Goal: Navigation & Orientation: Find specific page/section

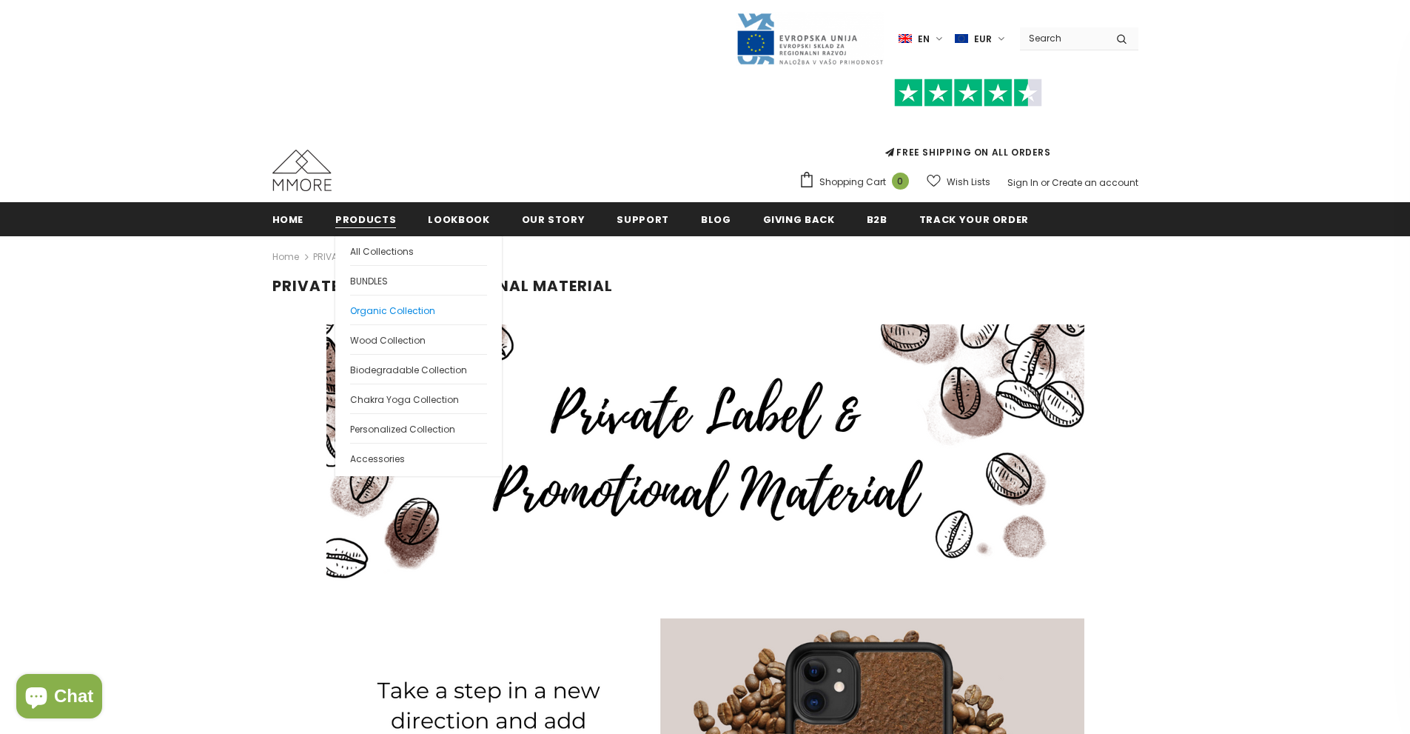
click at [392, 311] on span "Organic Collection" at bounding box center [392, 310] width 85 height 13
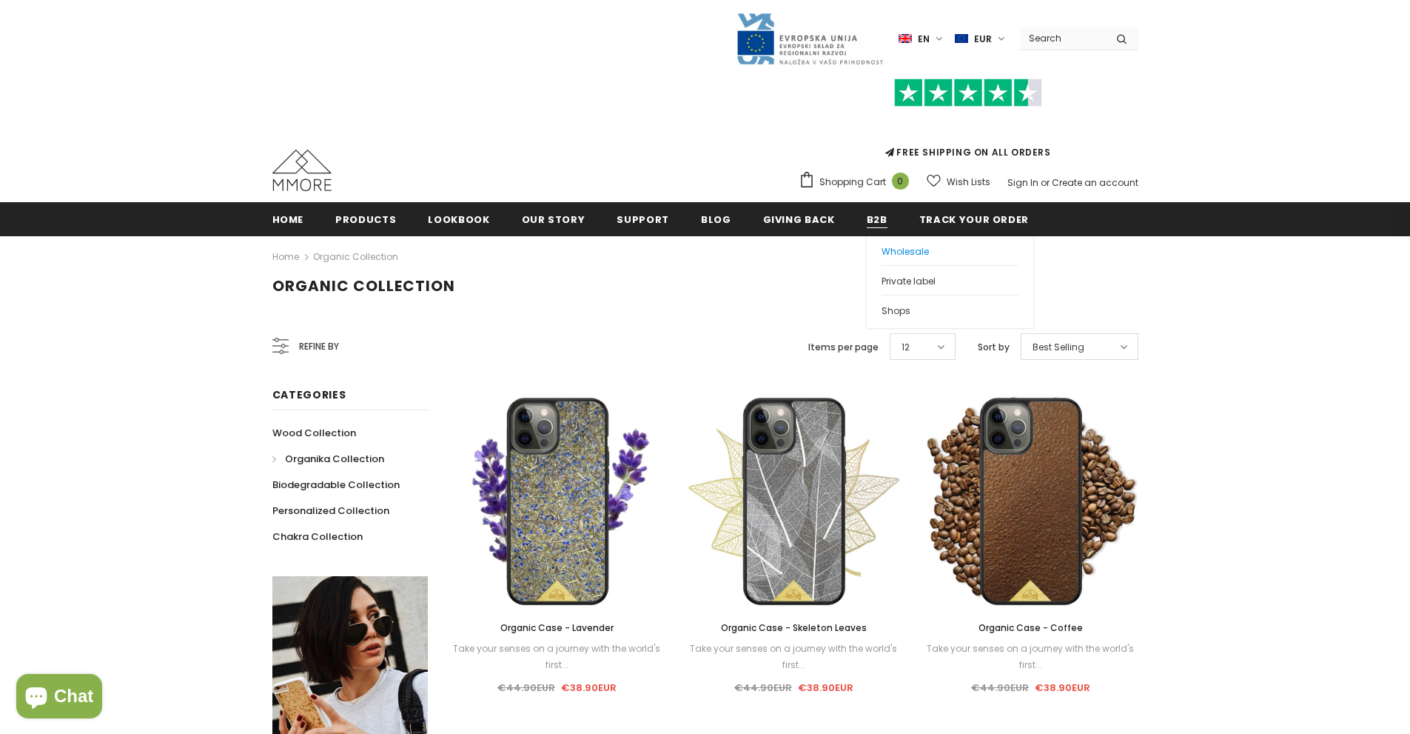
click at [889, 250] on span "Wholesale" at bounding box center [905, 251] width 47 height 13
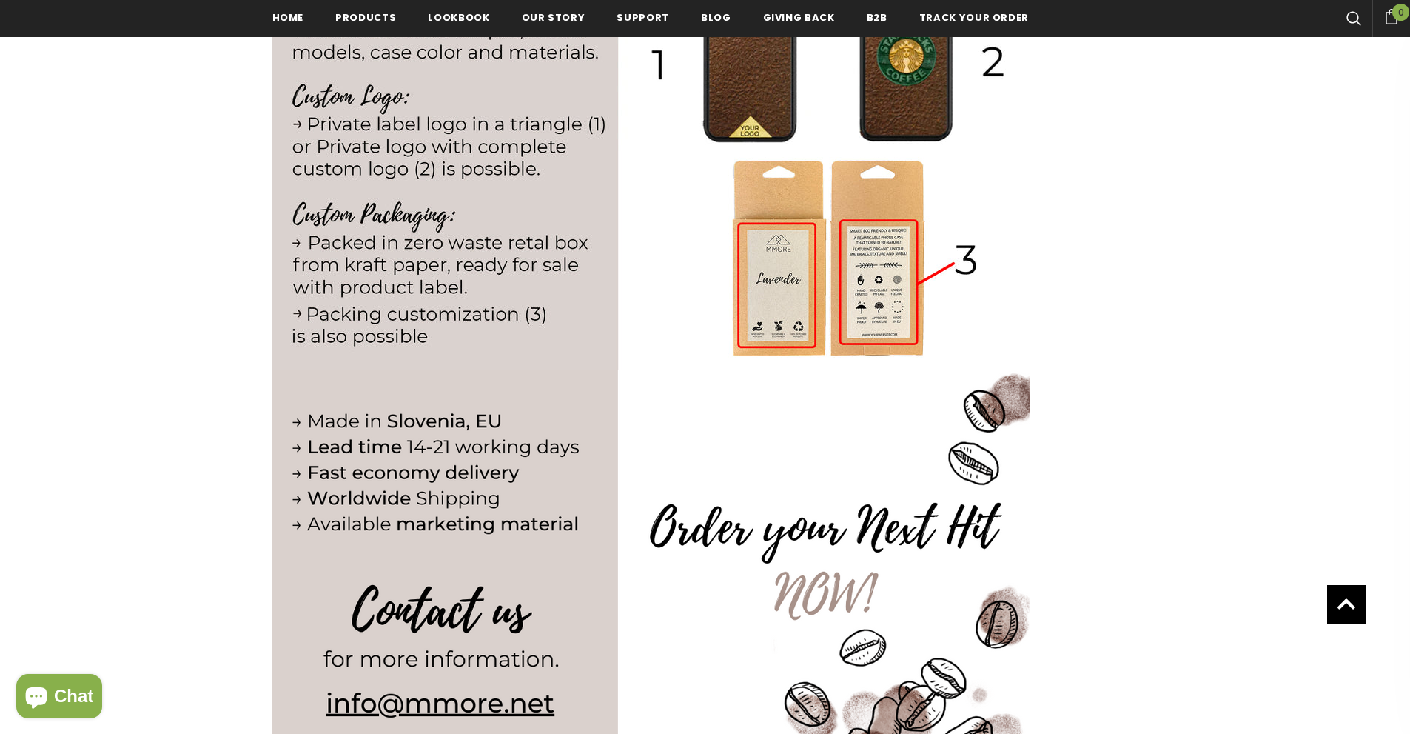
scroll to position [1434, 0]
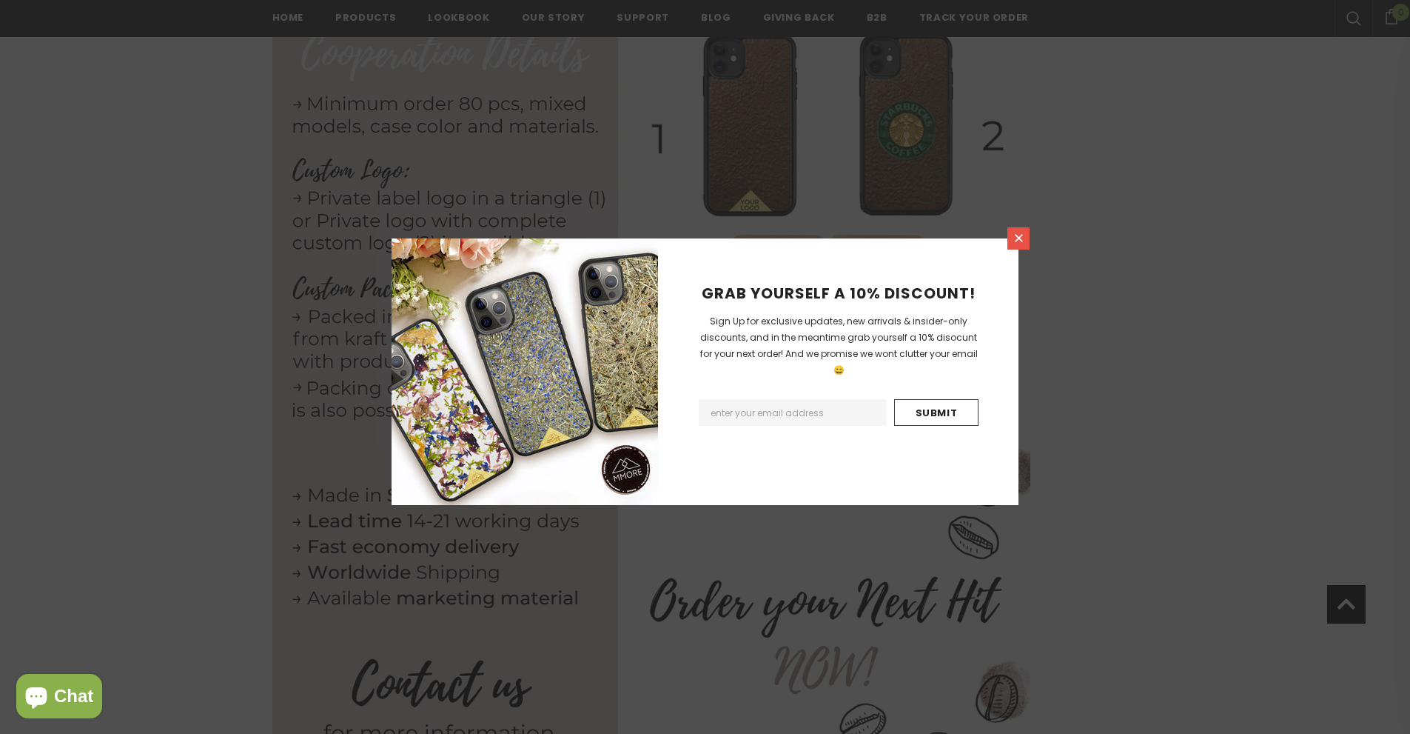
click at [1018, 238] on icon at bounding box center [1019, 238] width 8 height 8
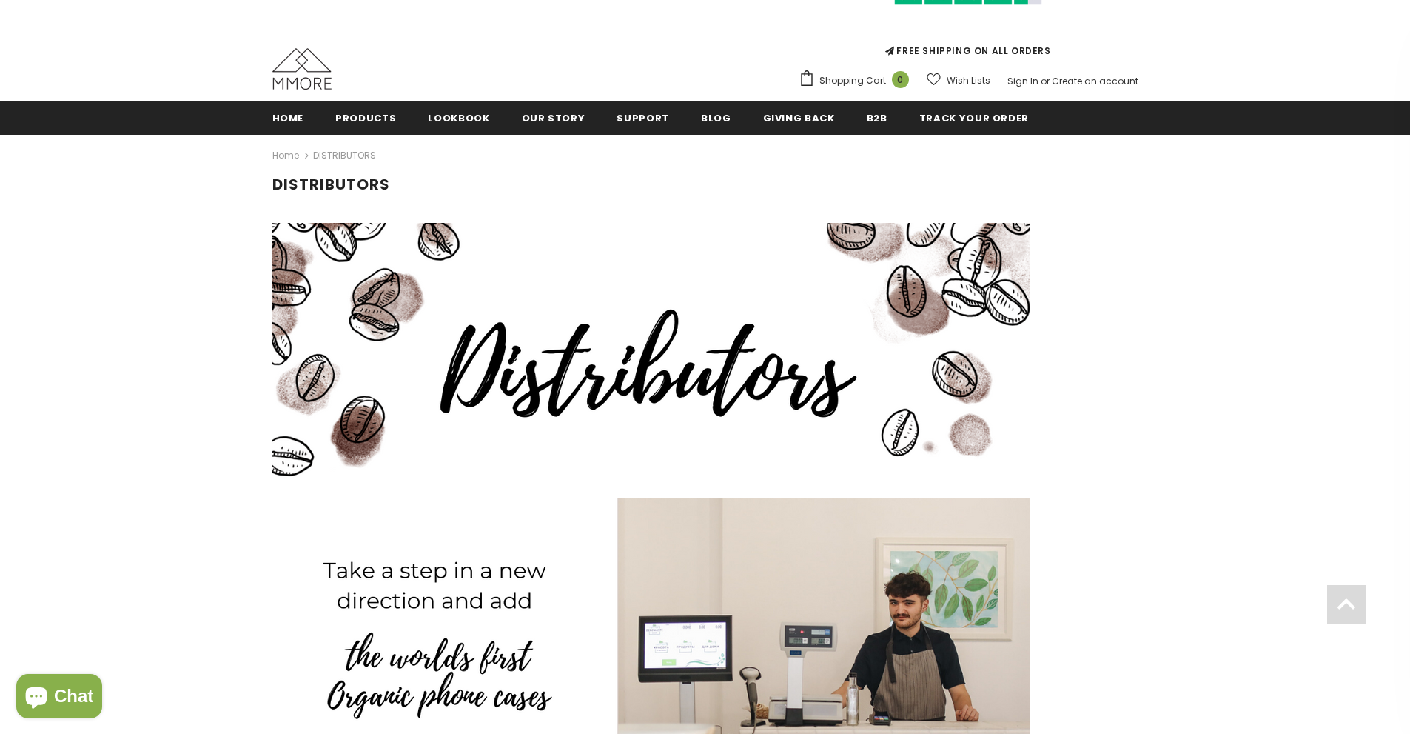
scroll to position [0, 0]
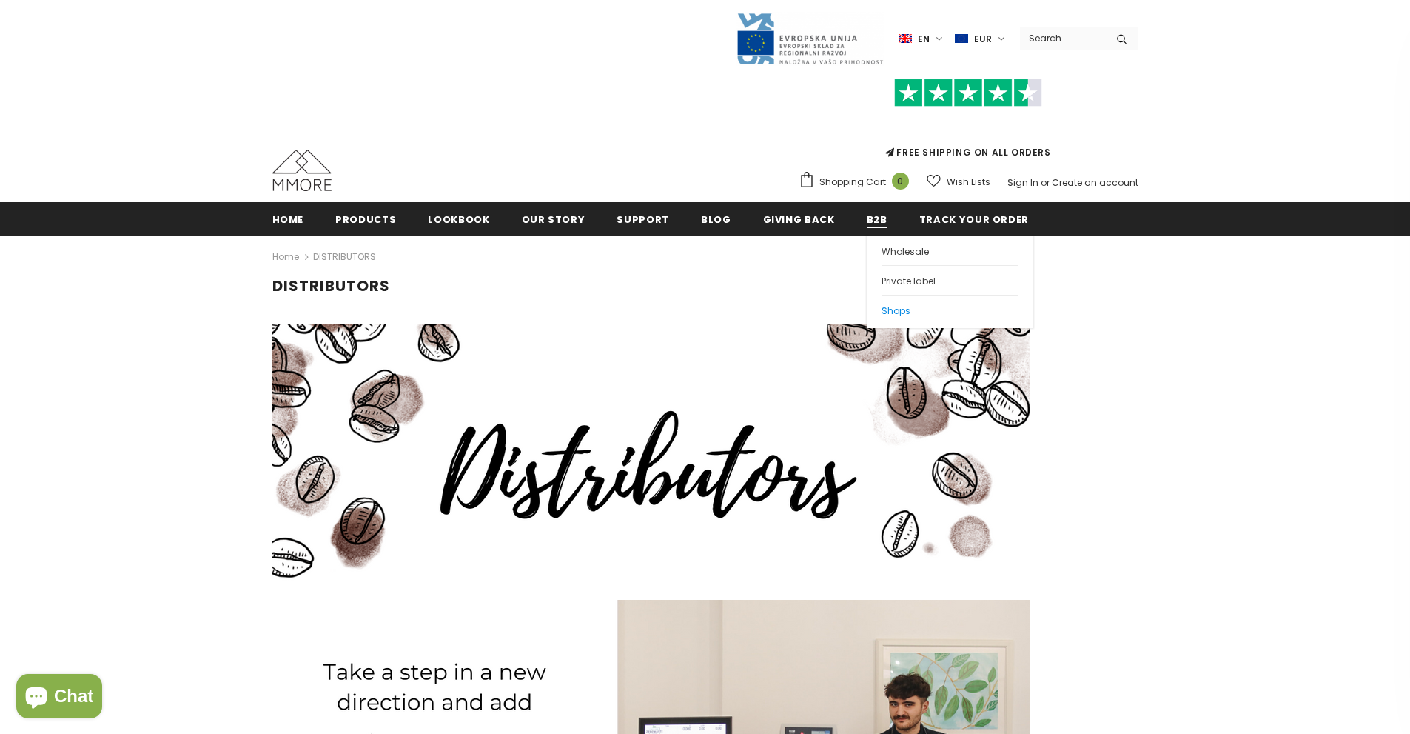
click at [882, 306] on span "Shops" at bounding box center [896, 310] width 29 height 13
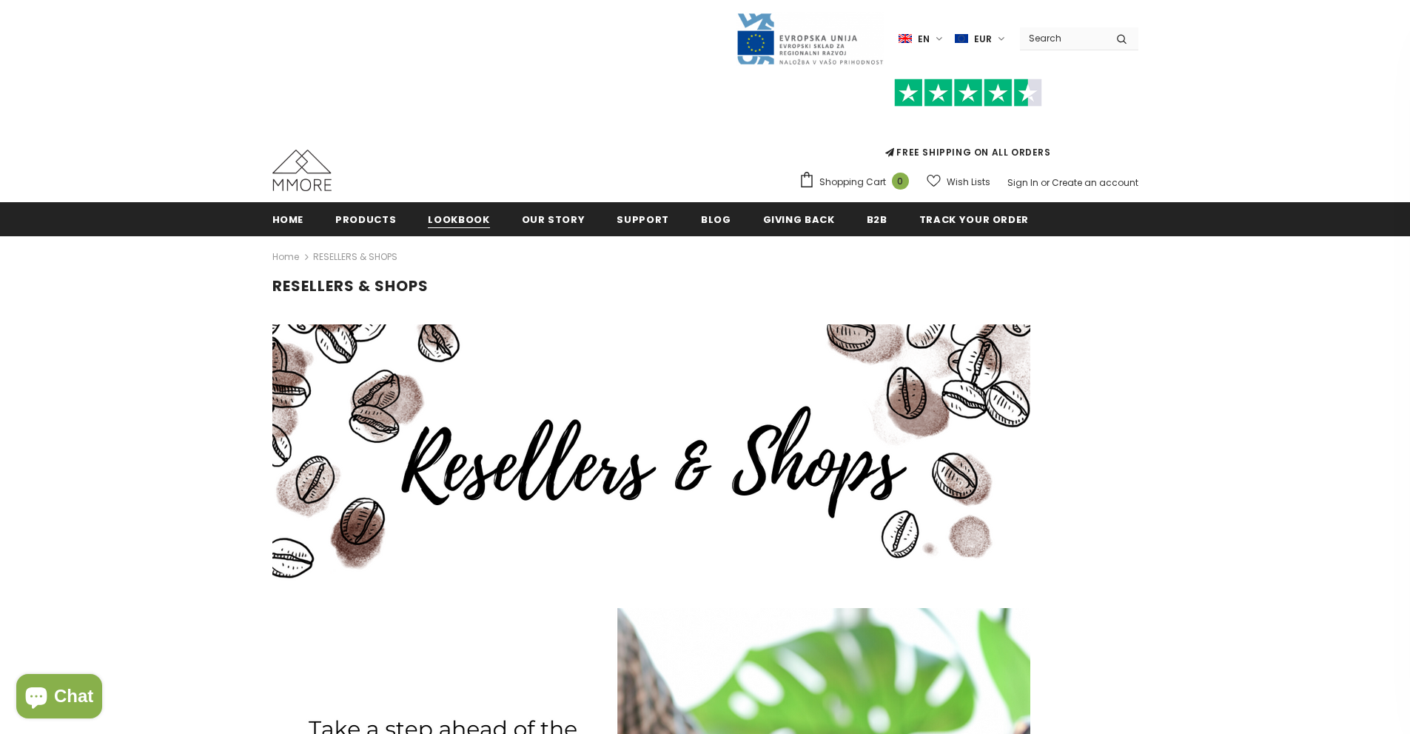
click at [451, 214] on span "Lookbook" at bounding box center [458, 219] width 61 height 14
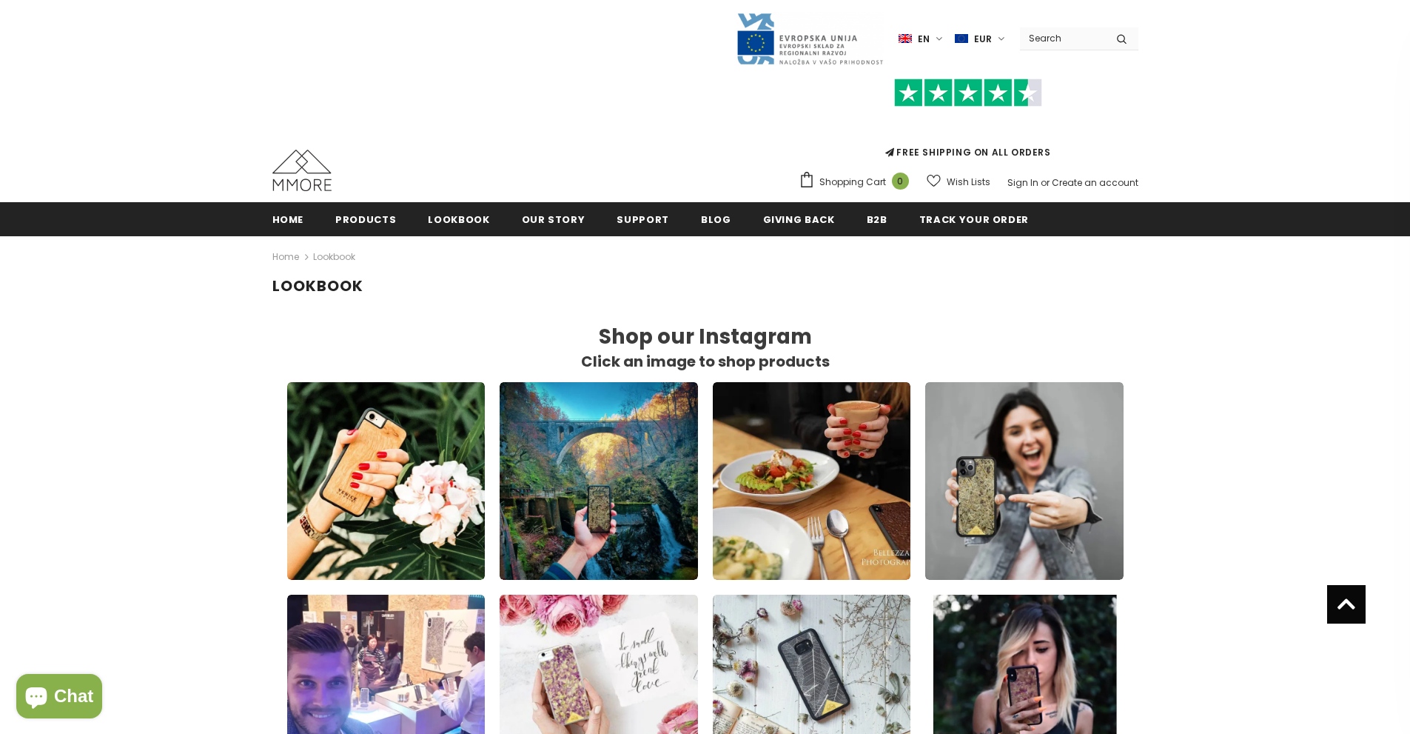
drag, startPoint x: 199, startPoint y: 295, endPoint x: 87, endPoint y: 38, distance: 280.1
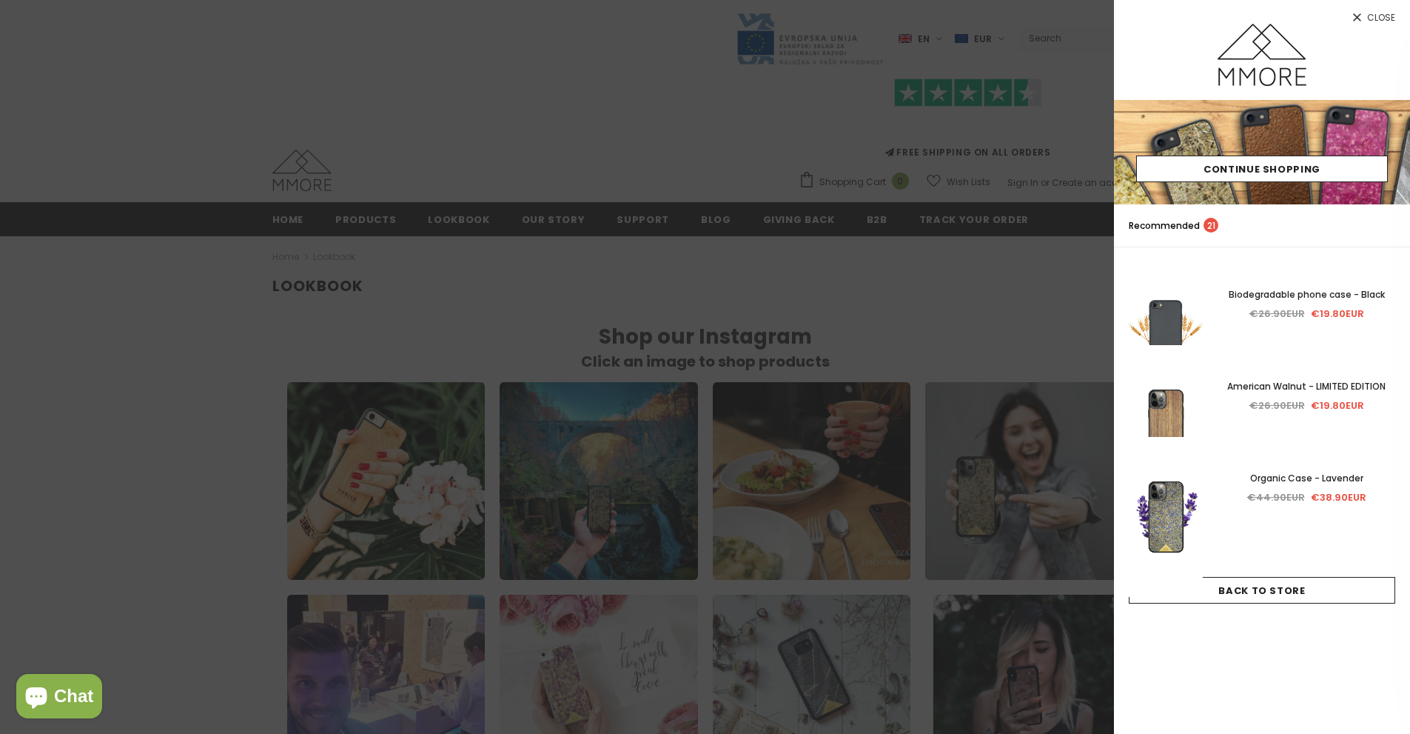
click at [252, 44] on div at bounding box center [705, 367] width 1410 height 734
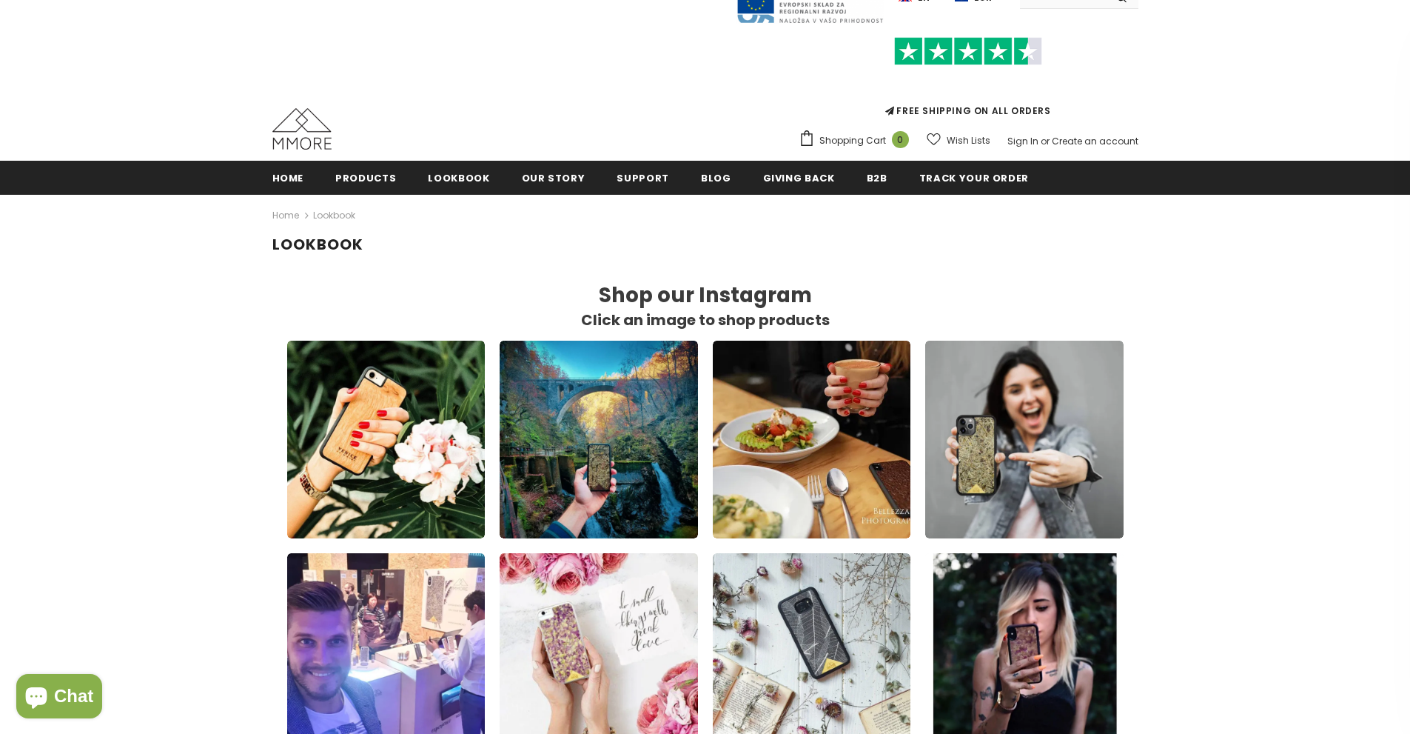
scroll to position [74, 0]
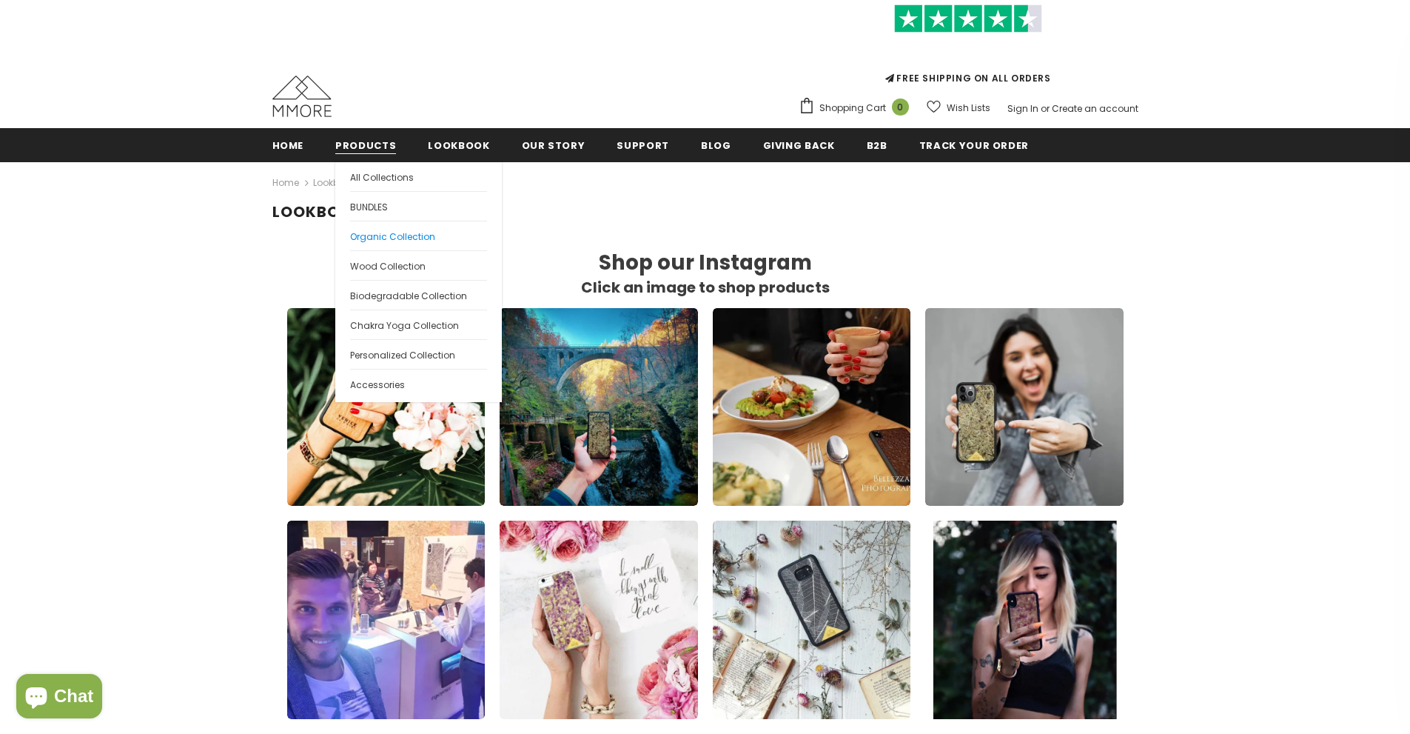
click at [391, 238] on span "Organic Collection" at bounding box center [392, 236] width 85 height 13
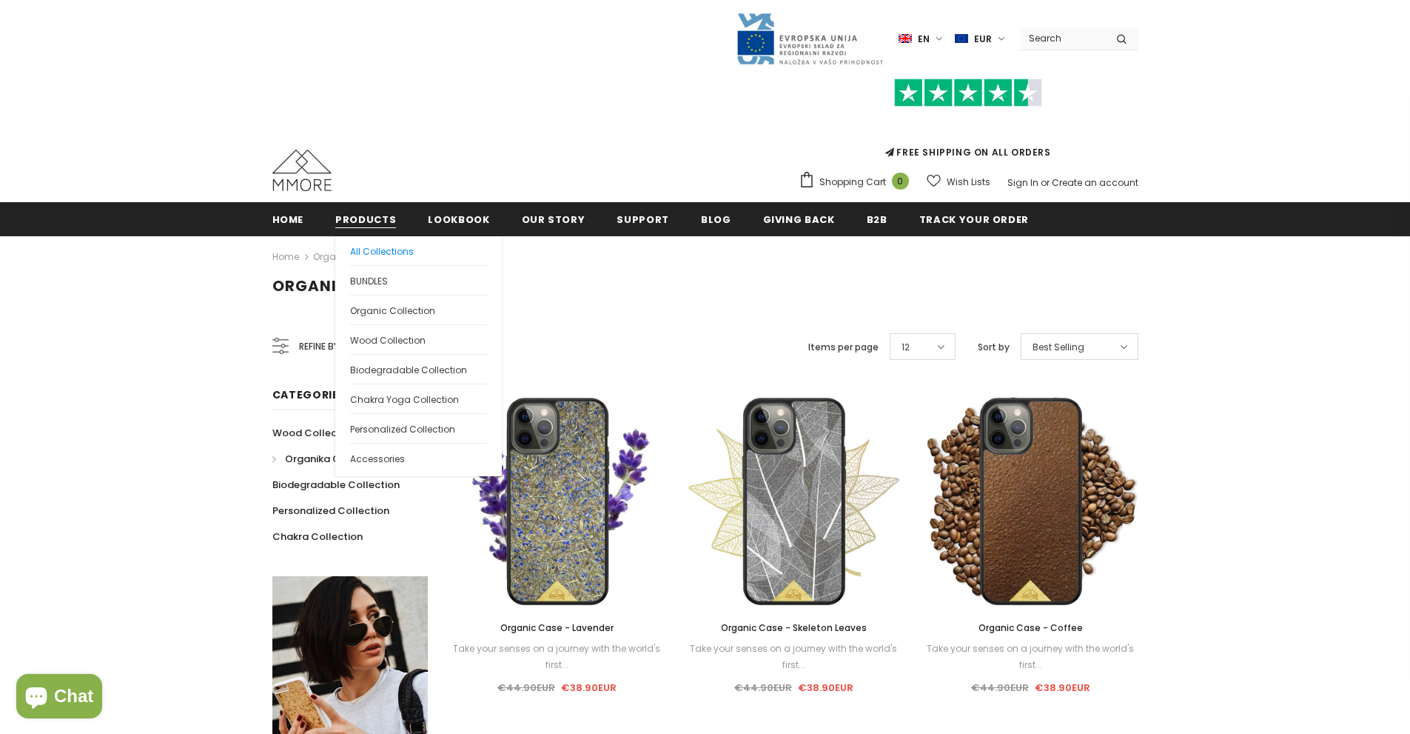
click at [371, 250] on span "All Collections" at bounding box center [382, 251] width 64 height 13
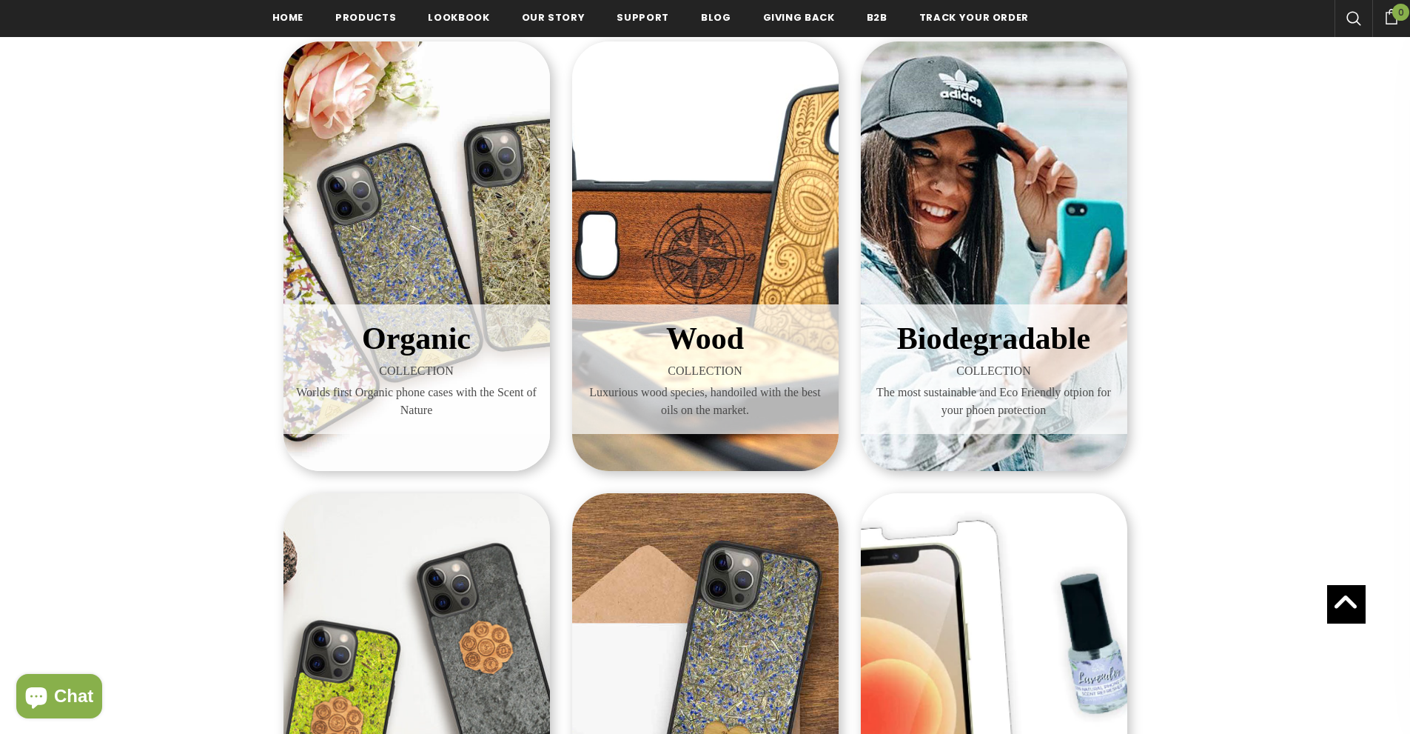
scroll to position [226, 0]
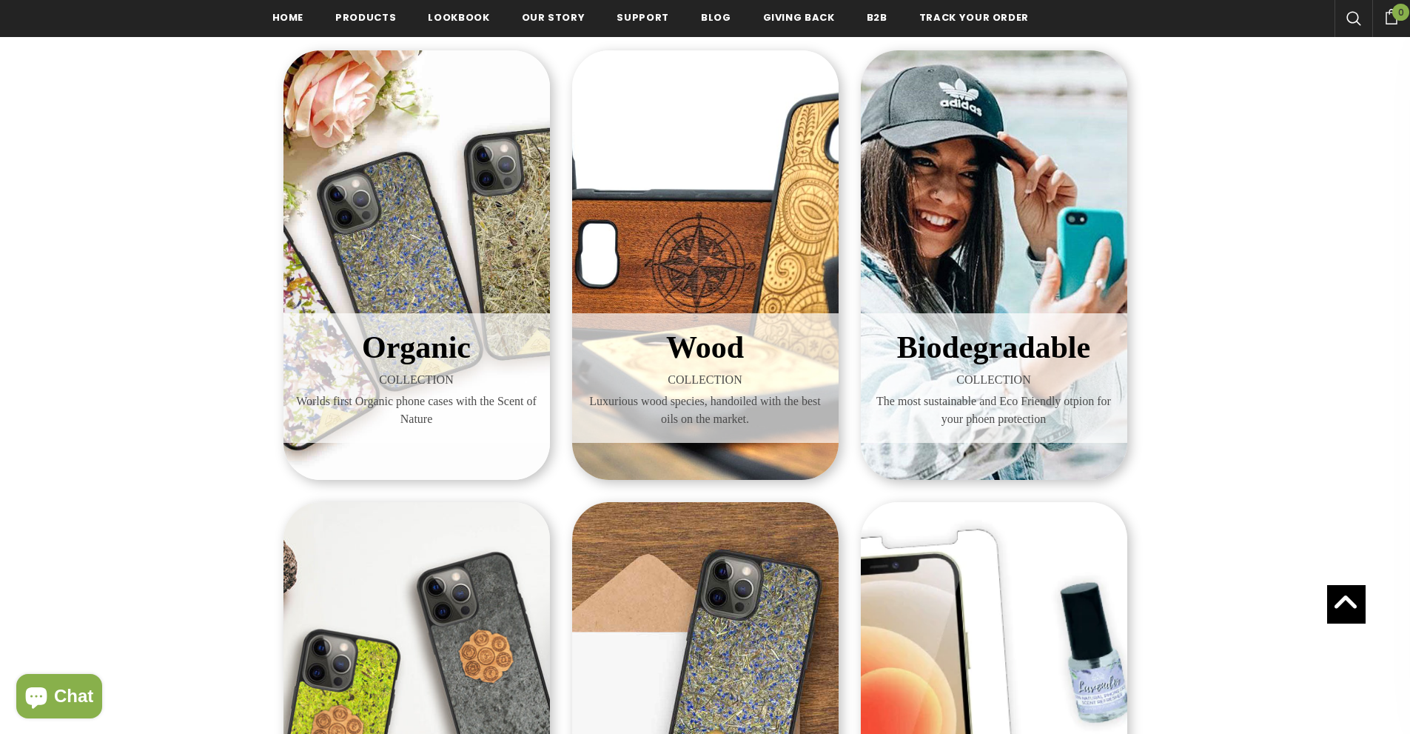
click at [988, 341] on span "Biodegradable" at bounding box center [993, 347] width 193 height 34
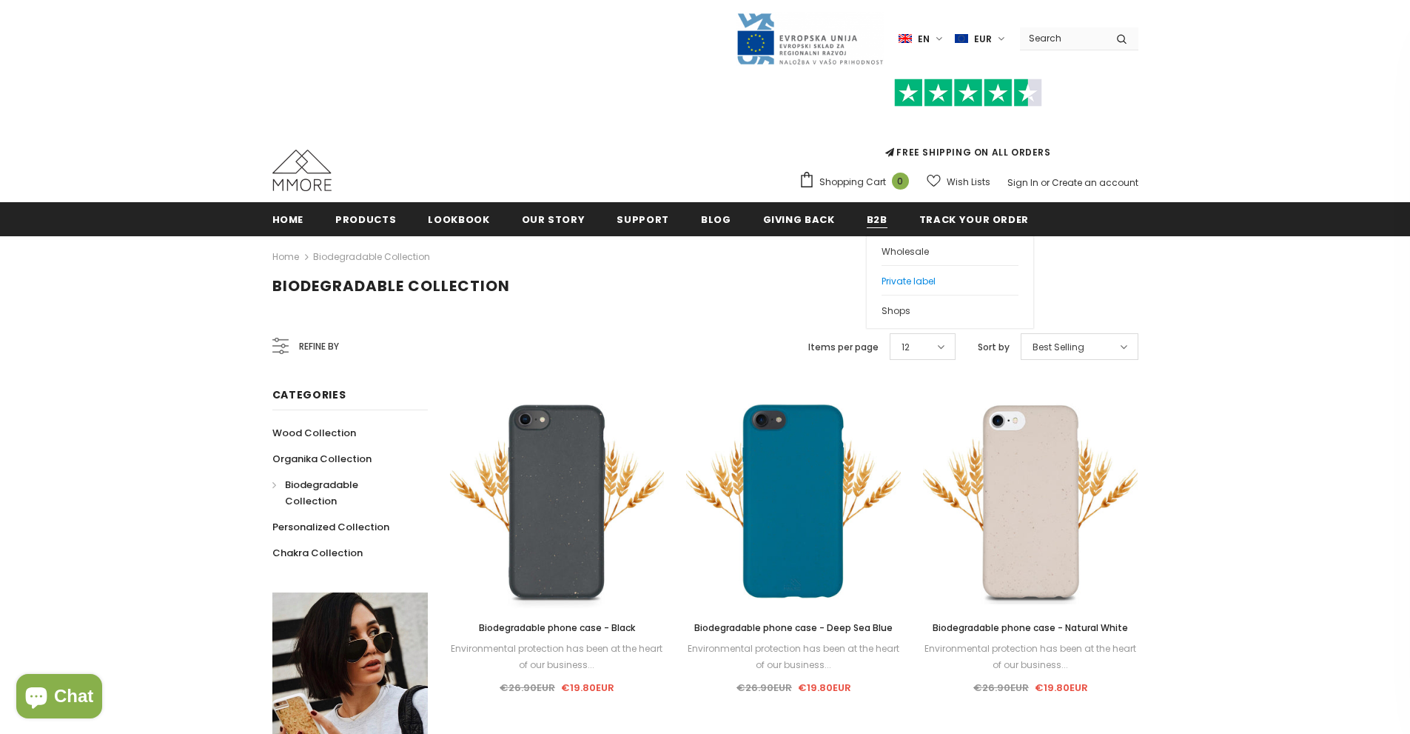
click at [882, 281] on span "Private label" at bounding box center [909, 281] width 54 height 13
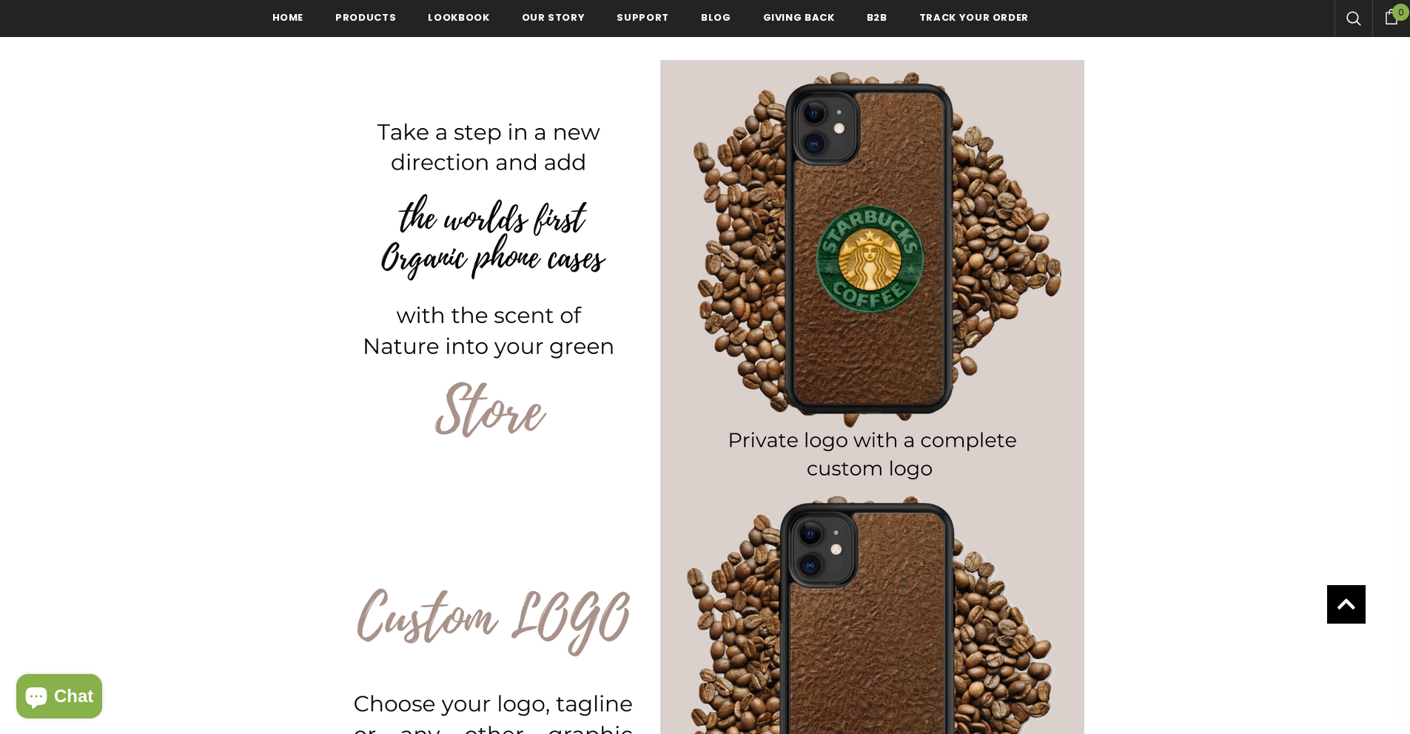
scroll to position [522, 0]
